Goal: Find specific page/section: Find specific page/section

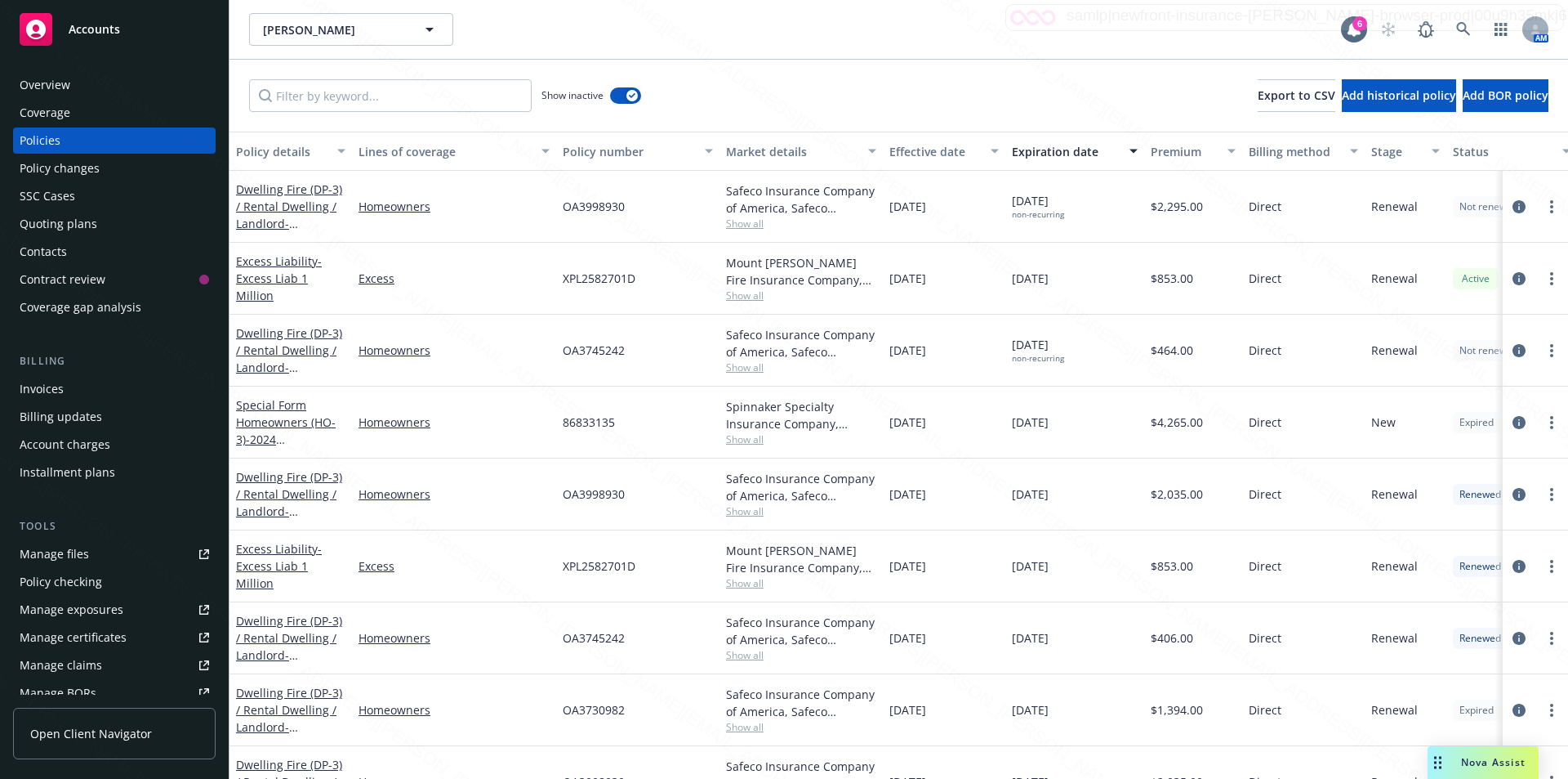
click at [530, 34] on div "[PERSON_NAME] [PERSON_NAME]" at bounding box center [795, 29] width 1092 height 33
click at [630, 33] on div "[PERSON_NAME] [PERSON_NAME]" at bounding box center [795, 29] width 1092 height 33
click at [543, 46] on div "[PERSON_NAME] [PERSON_NAME] 6 AM" at bounding box center [898, 29] width 1339 height 58
click at [637, 40] on div "[PERSON_NAME] [PERSON_NAME]" at bounding box center [795, 29] width 1092 height 33
